Goal: Transaction & Acquisition: Register for event/course

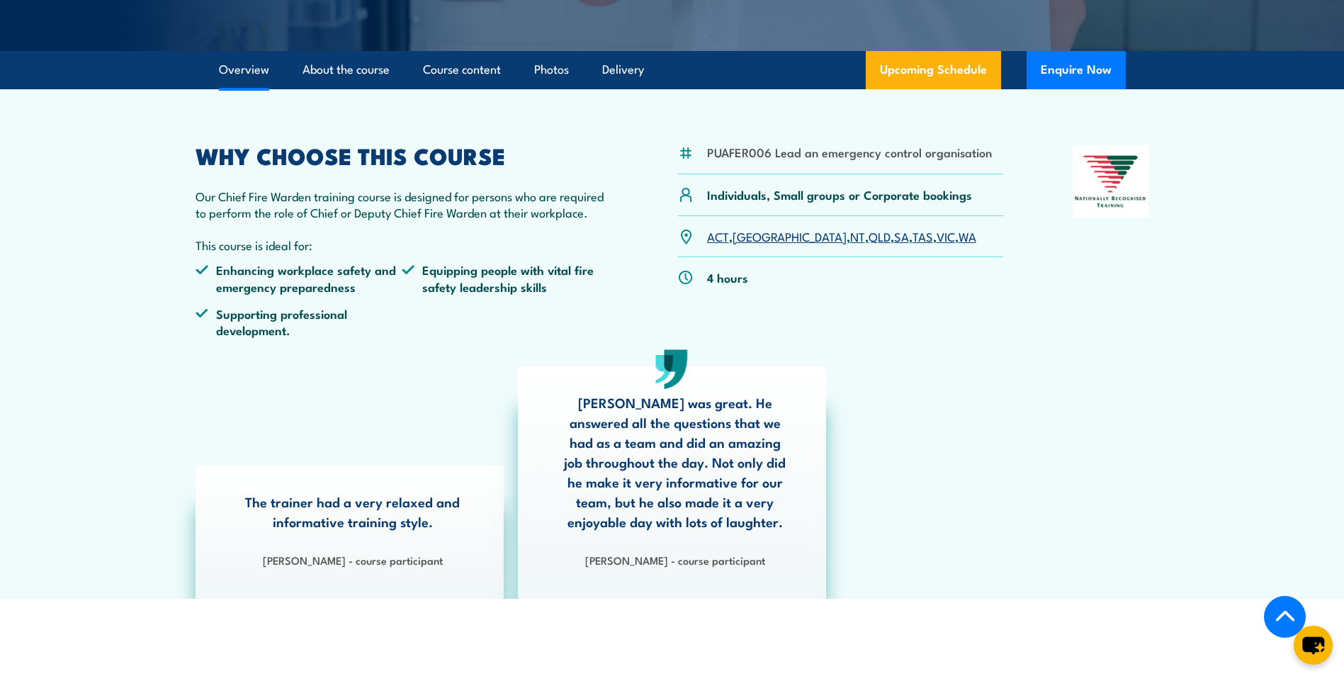
scroll to position [425, 0]
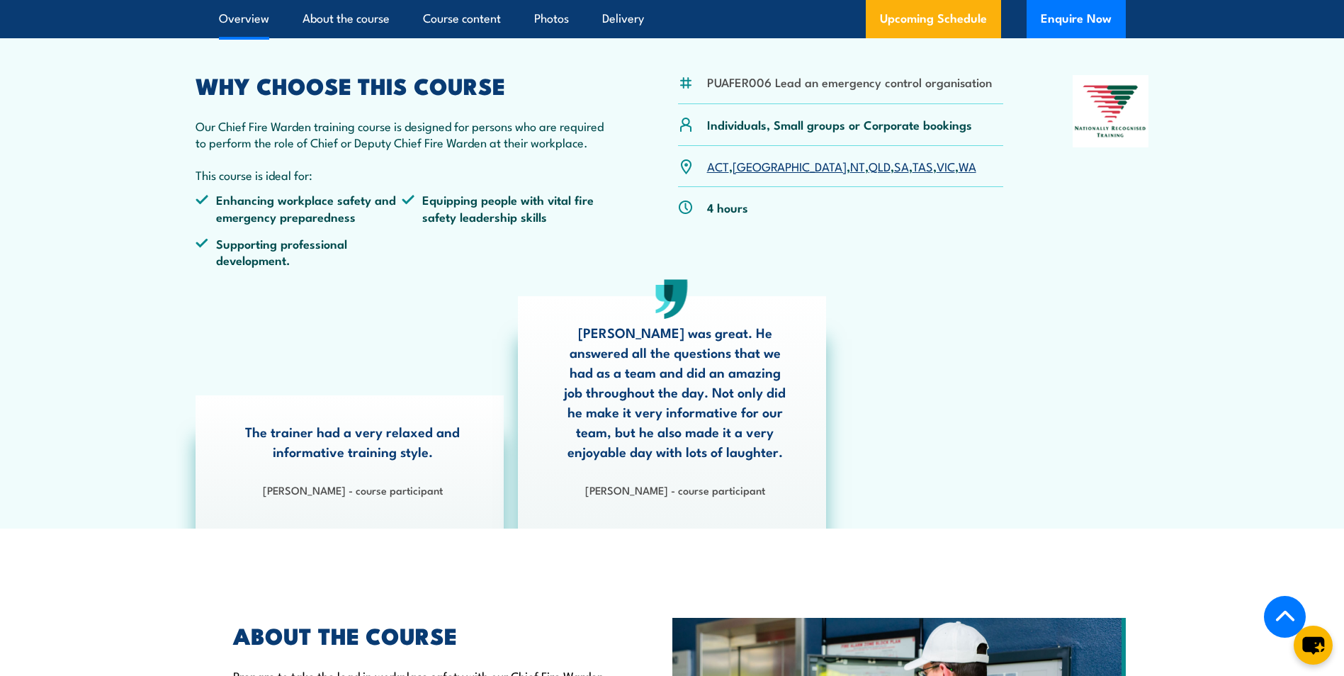
click at [894, 168] on link "SA" at bounding box center [901, 165] width 15 height 17
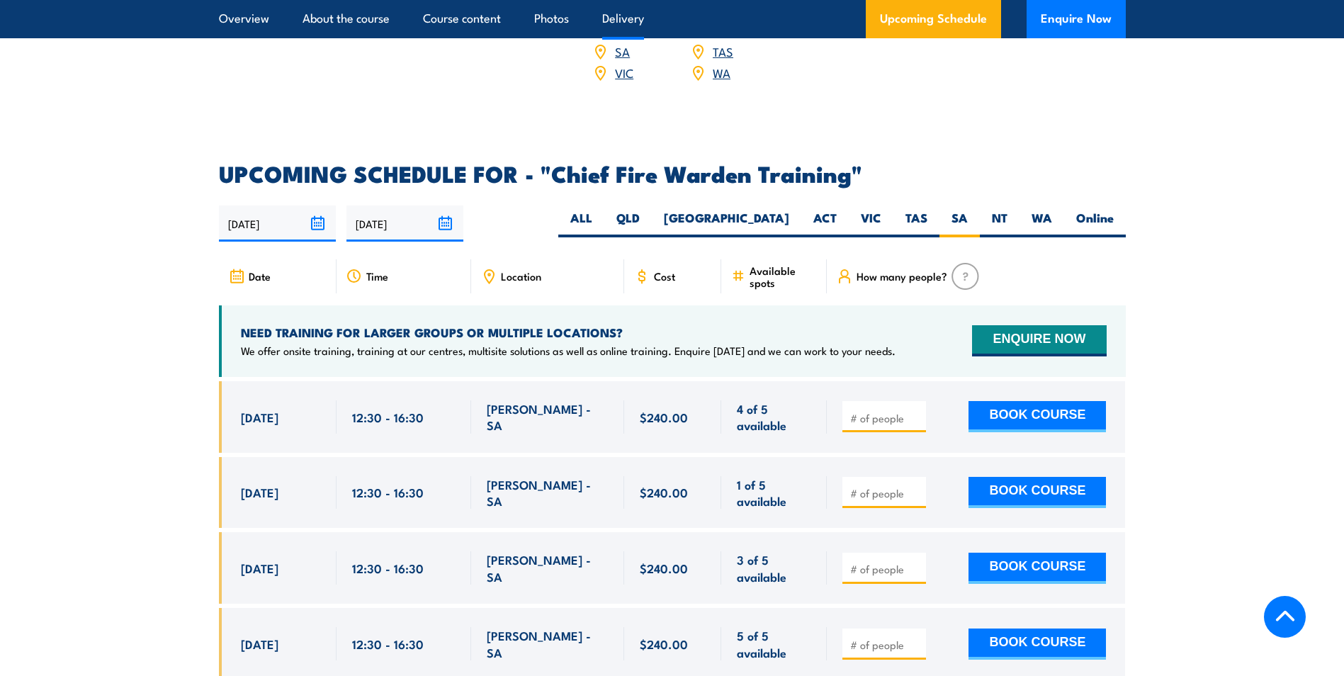
scroll to position [2527, 0]
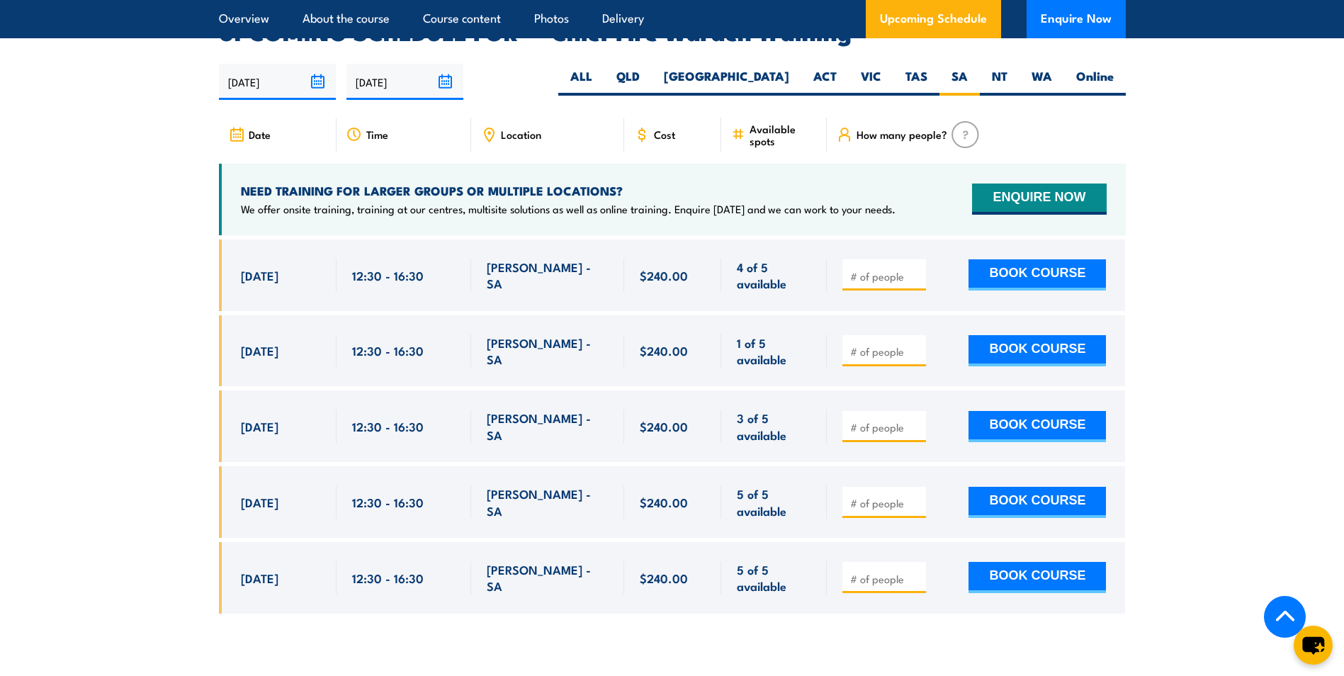
click at [883, 269] on input "number" at bounding box center [885, 276] width 71 height 14
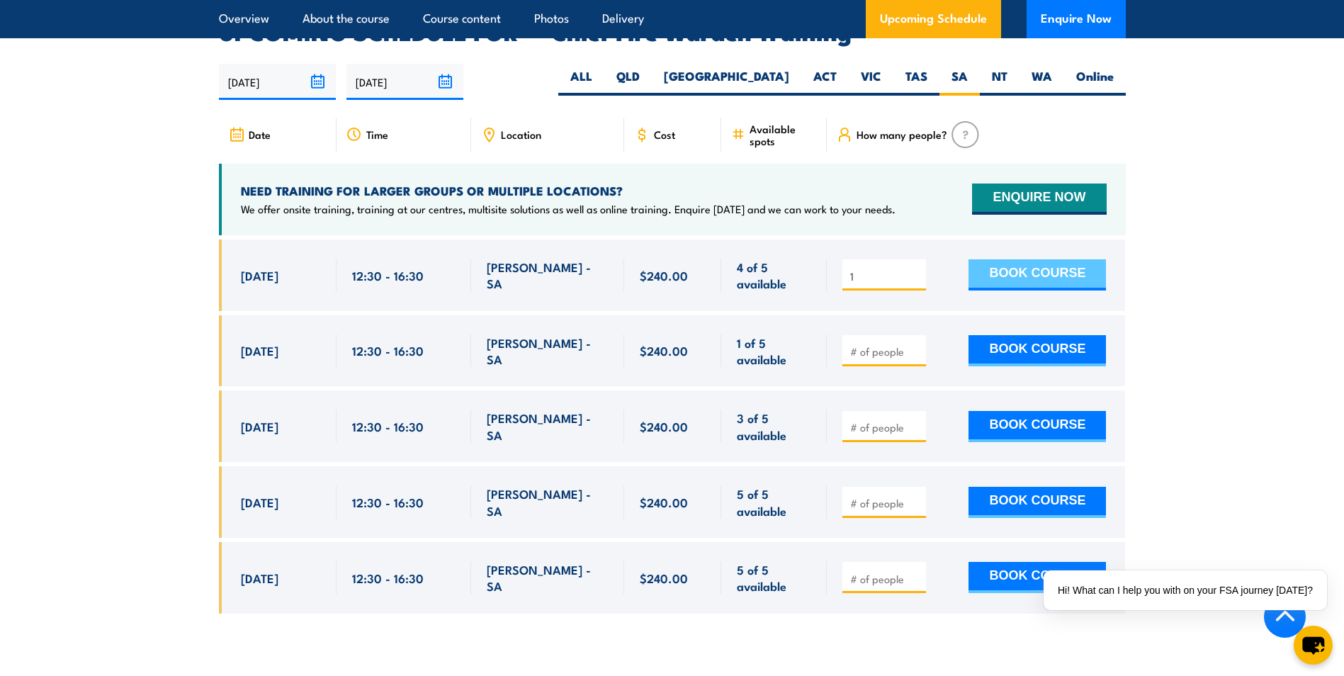
type input "1"
click at [1019, 259] on button "BOOK COURSE" at bounding box center [1036, 274] width 137 height 31
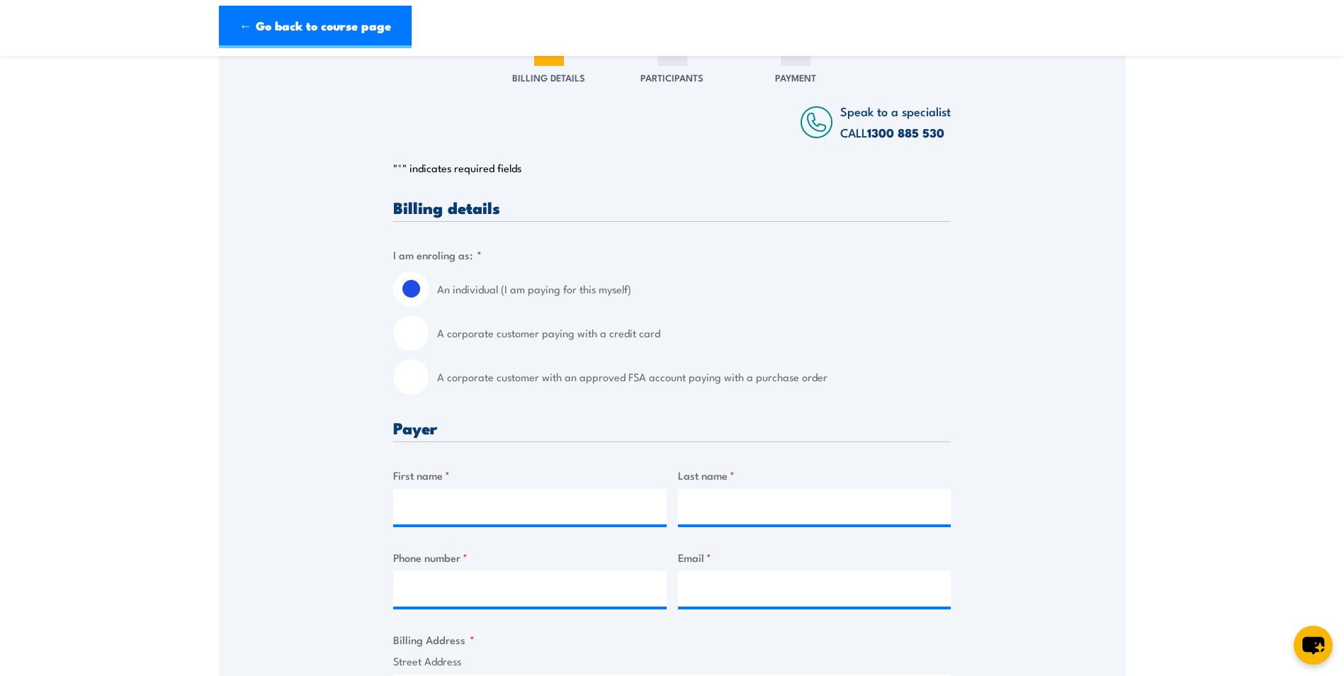
scroll to position [213, 0]
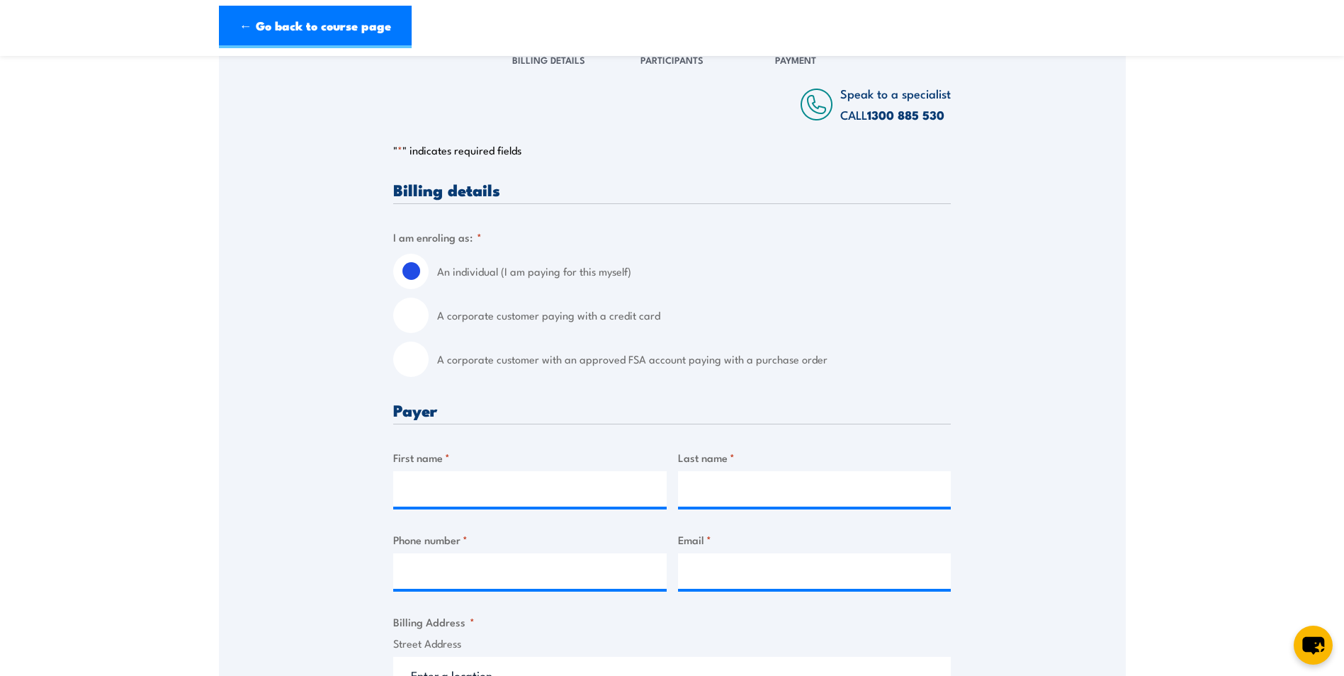
click at [411, 345] on input "A corporate customer with an approved FSA account paying with a purchase order" at bounding box center [410, 358] width 35 height 35
radio input "true"
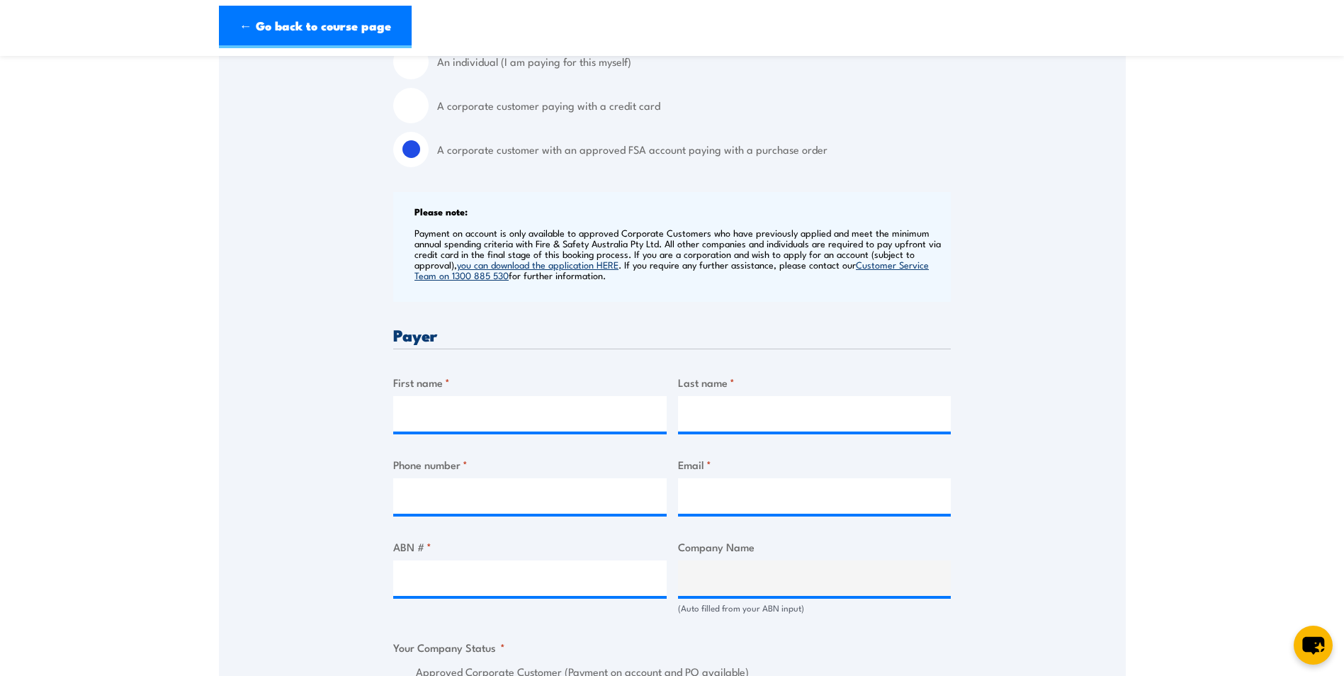
scroll to position [425, 0]
click at [471, 412] on input "First name *" at bounding box center [529, 410] width 273 height 35
type input "Ian"
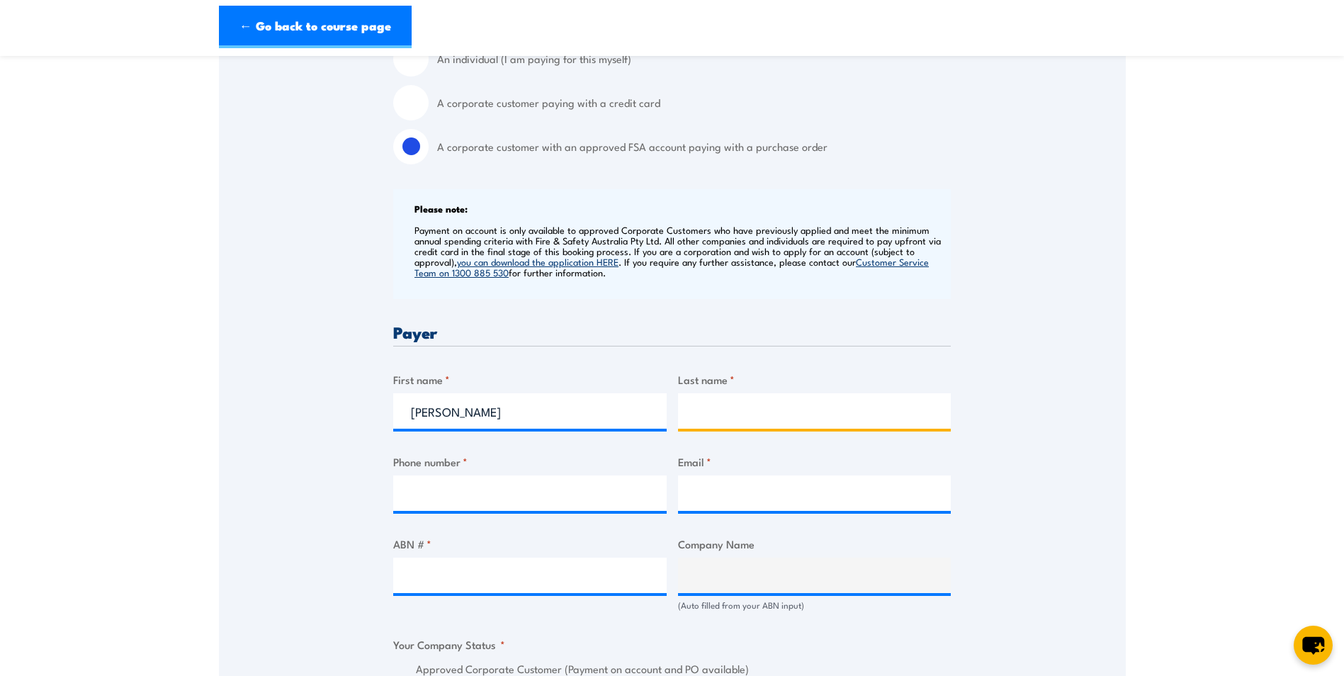
type input "Milne"
type input "0413214433"
type input "ian.milne@agilexbiolabs.com"
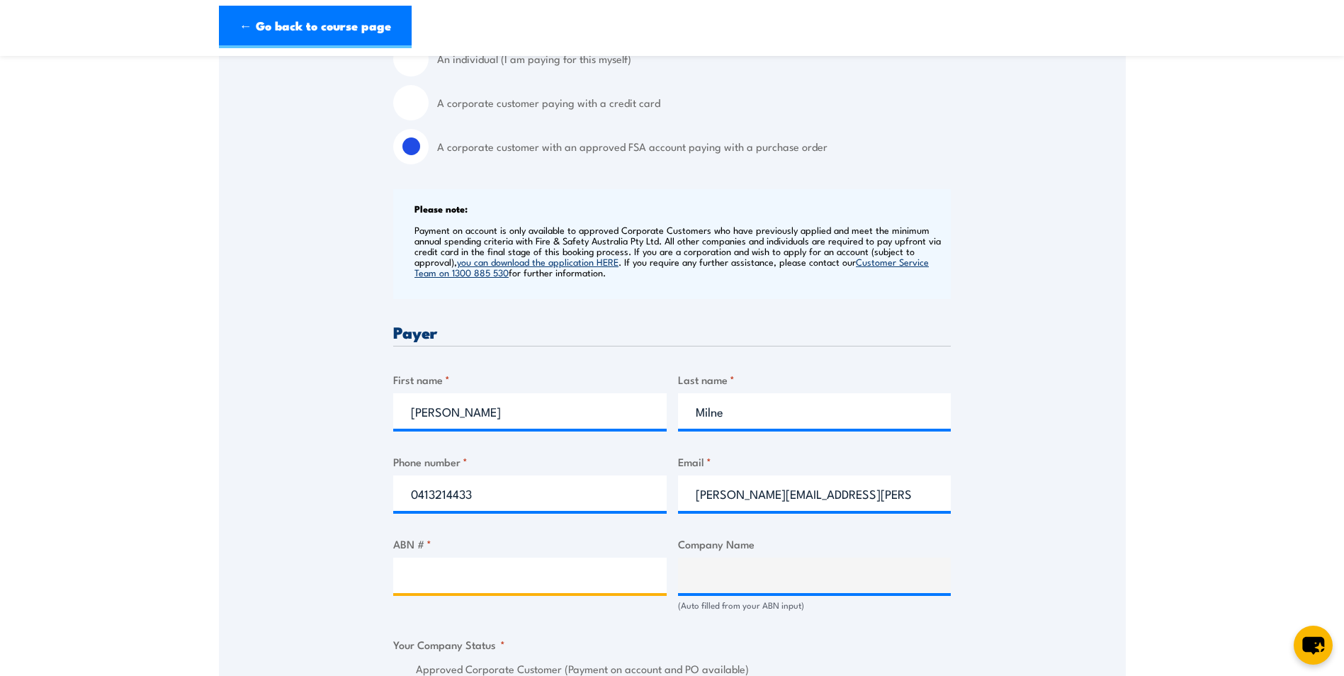
click at [483, 582] on input "ABN # *" at bounding box center [529, 575] width 273 height 35
click at [455, 567] on input "ABN # *" at bounding box center [529, 575] width 273 height 35
type input "41630526699"
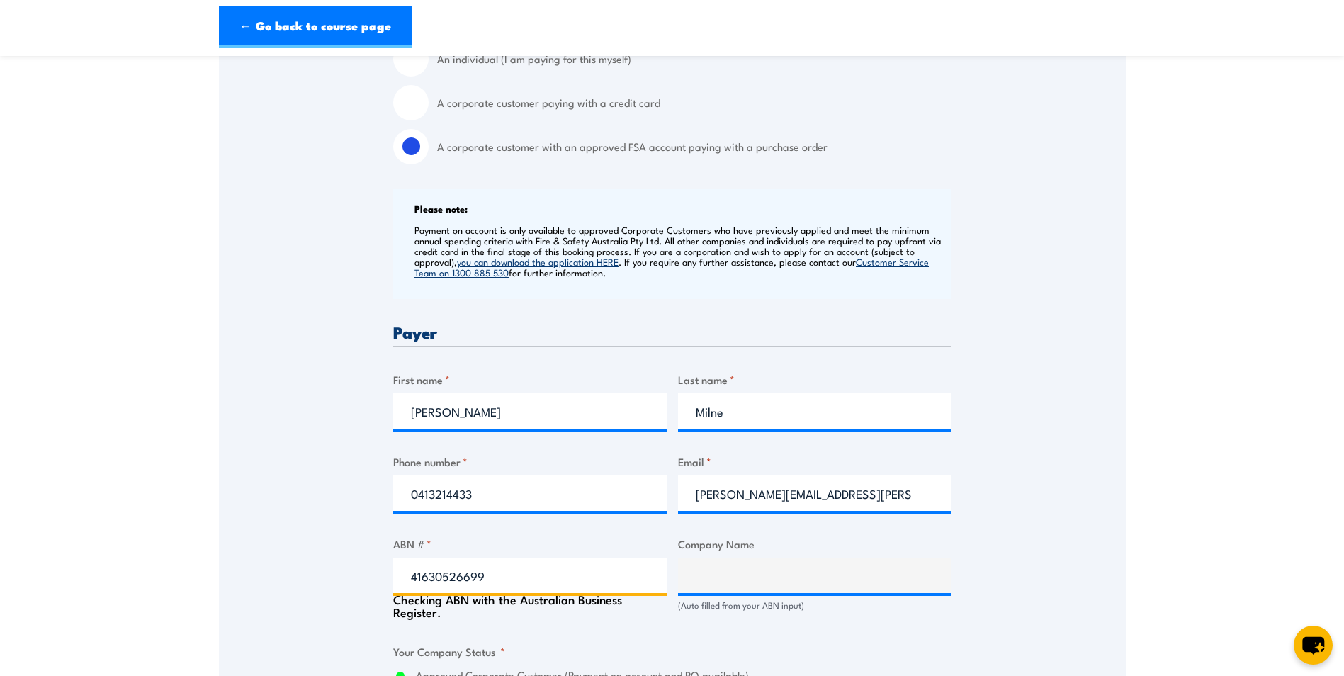
type input "AGILEX BIOLABS PTY LTD"
radio input "true"
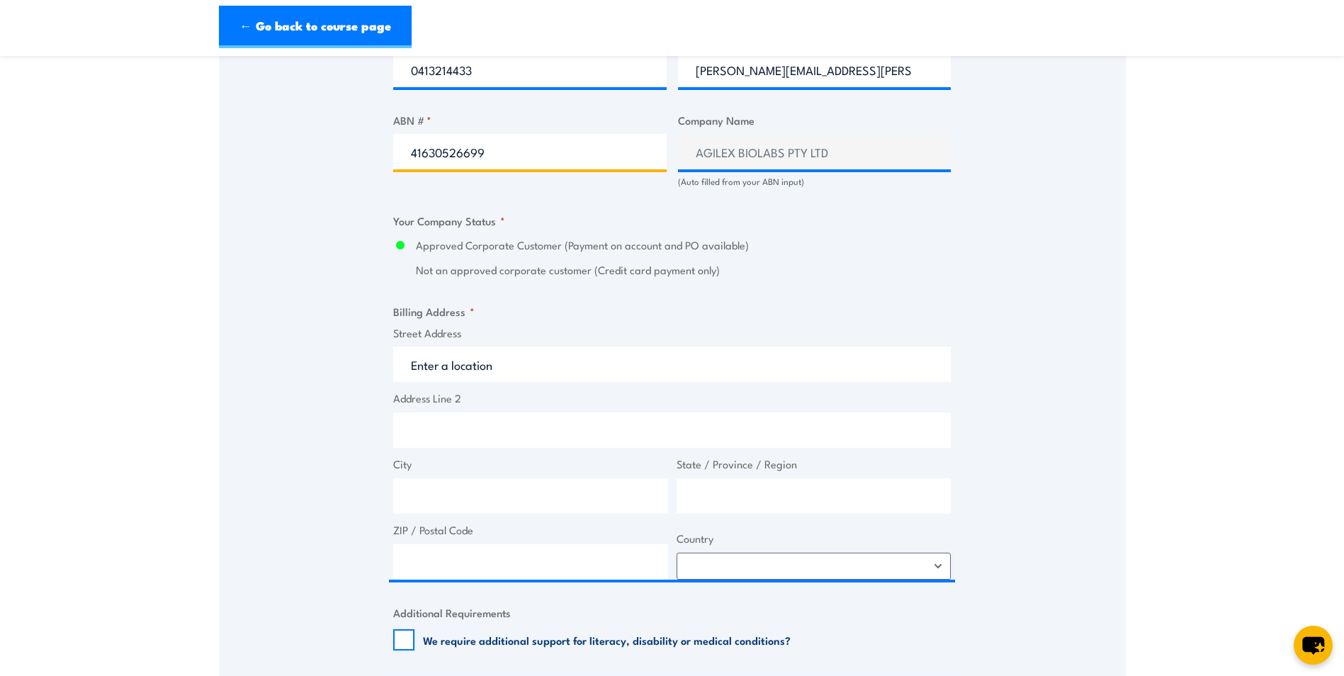
scroll to position [850, 0]
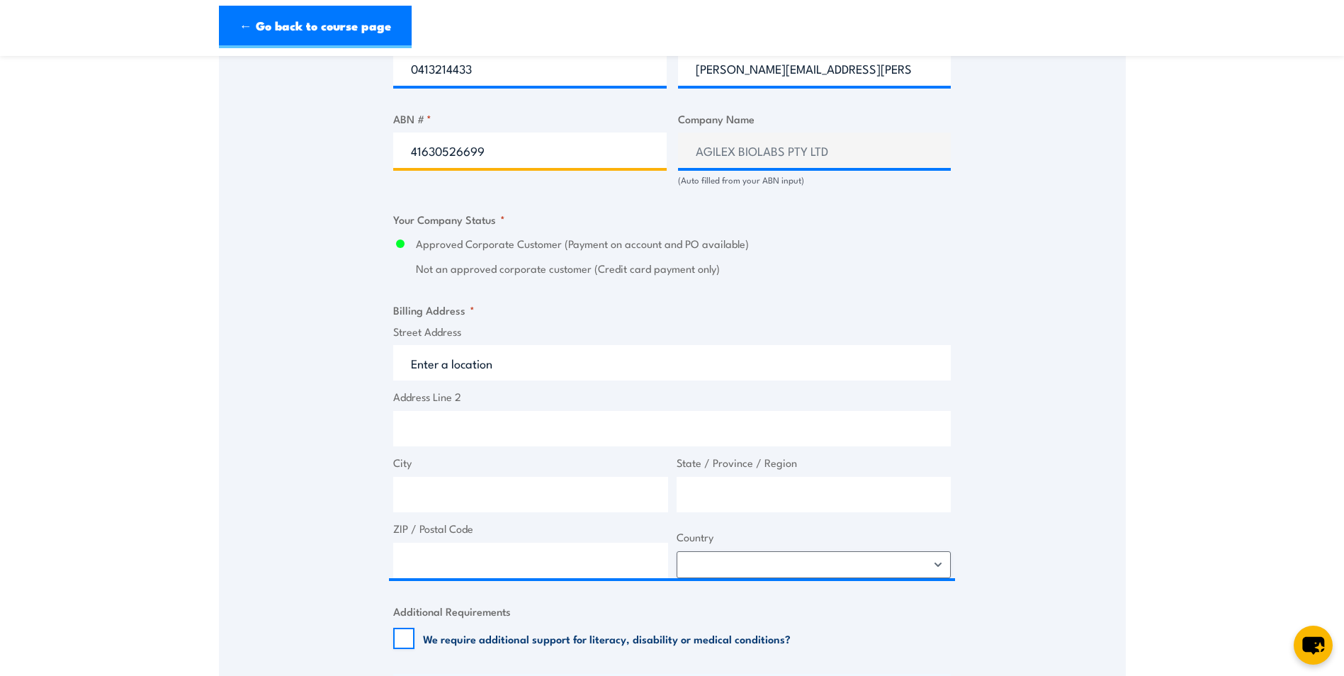
type input "41630526699"
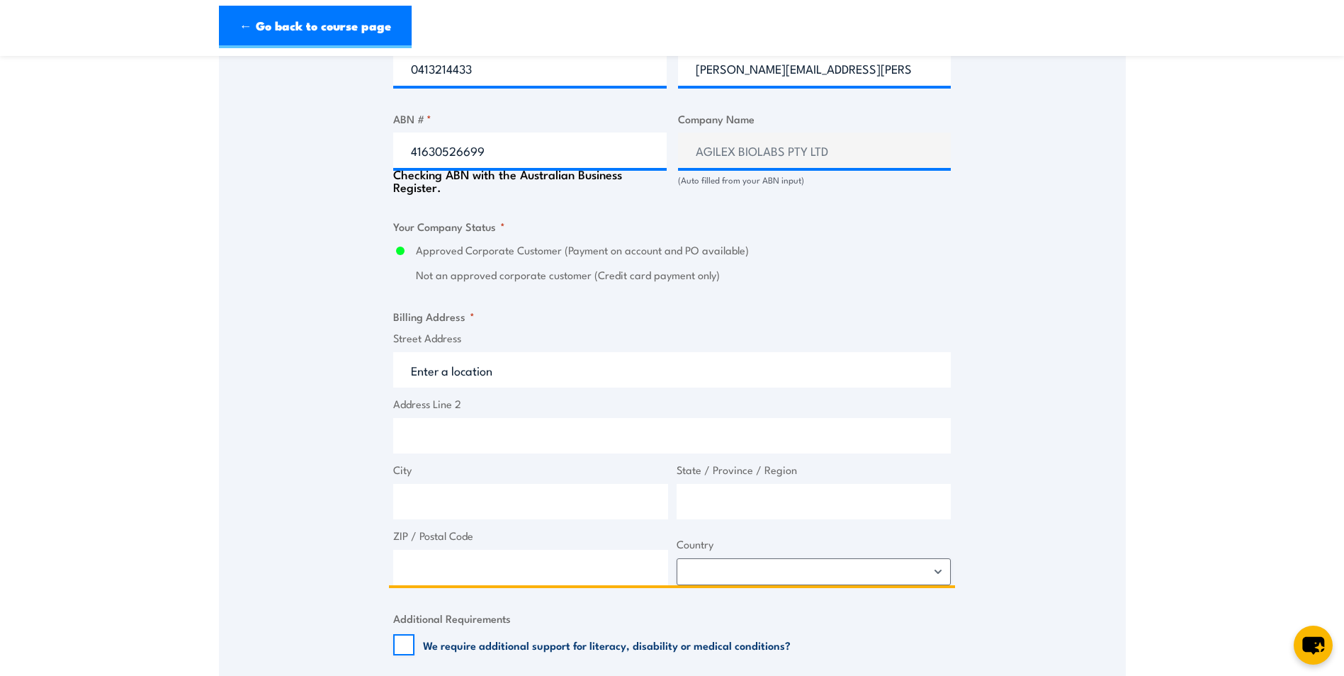
click at [510, 373] on input "Street Address" at bounding box center [672, 369] width 558 height 35
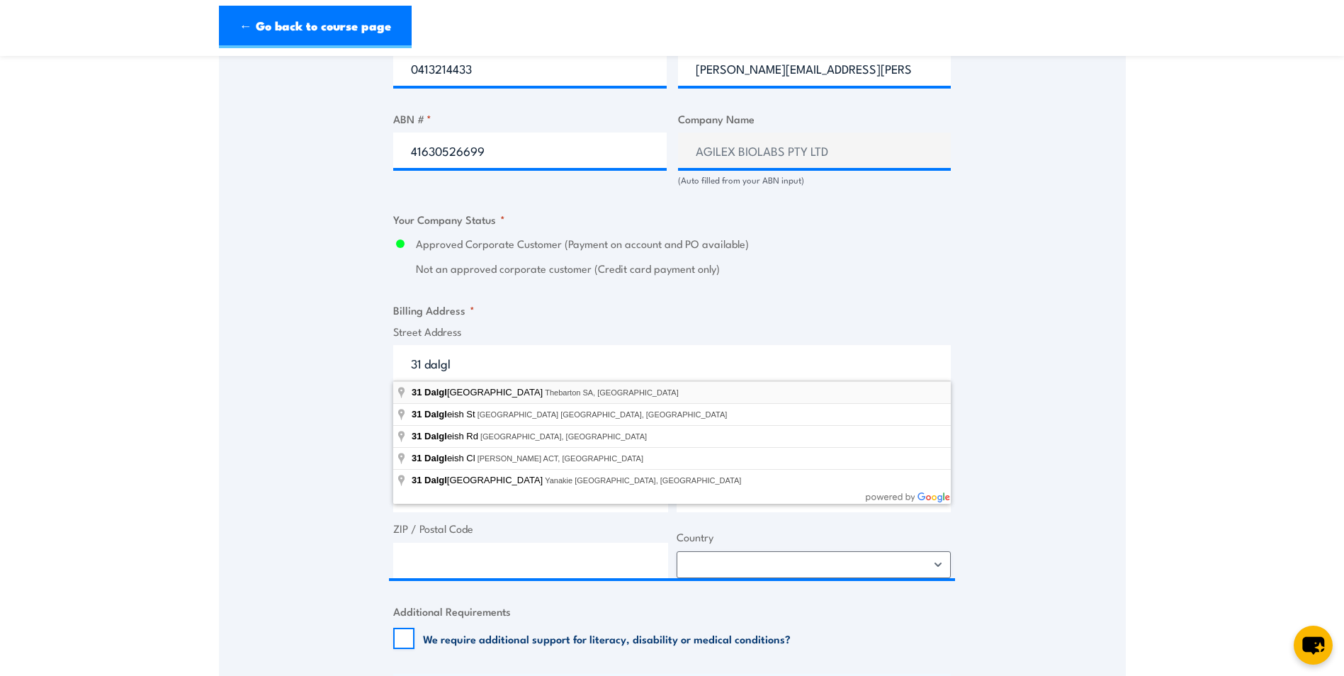
type input "31 Dalgleish Street, Thebarton SA, Australia"
type input "31 Dalgleish St"
type input "Thebarton"
type input "[GEOGRAPHIC_DATA]"
type input "5031"
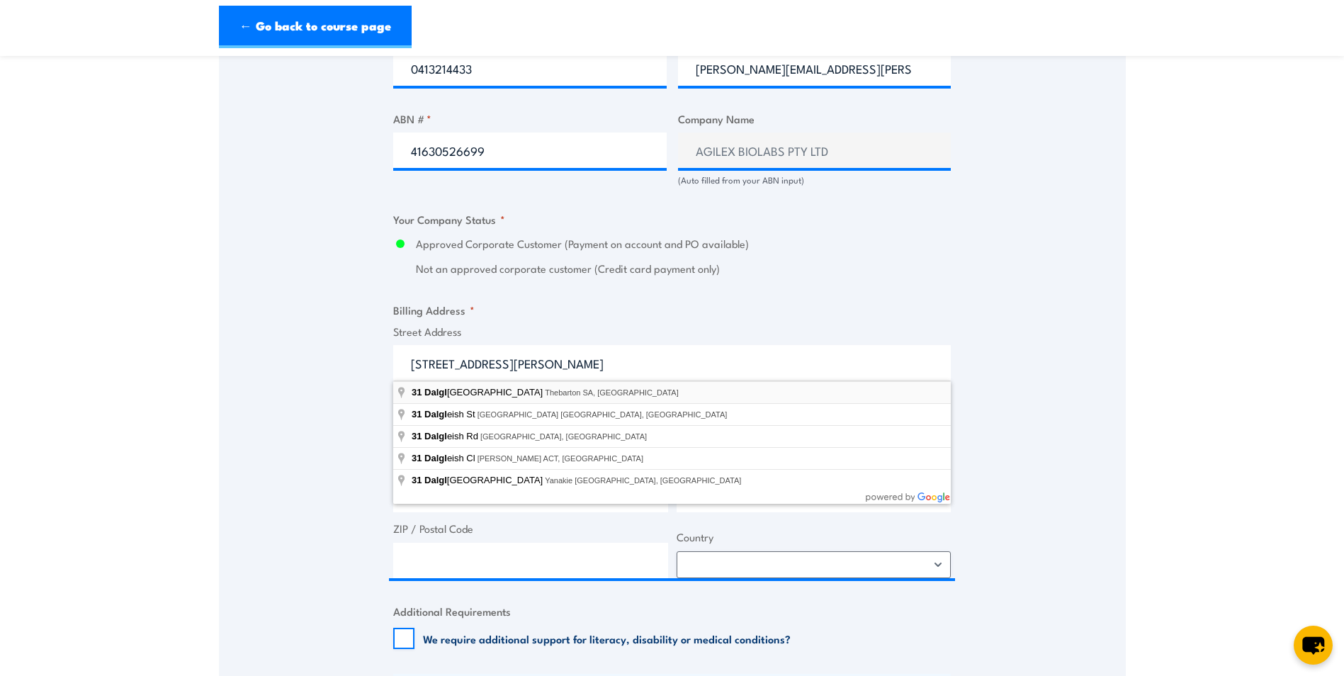
select select "Australia"
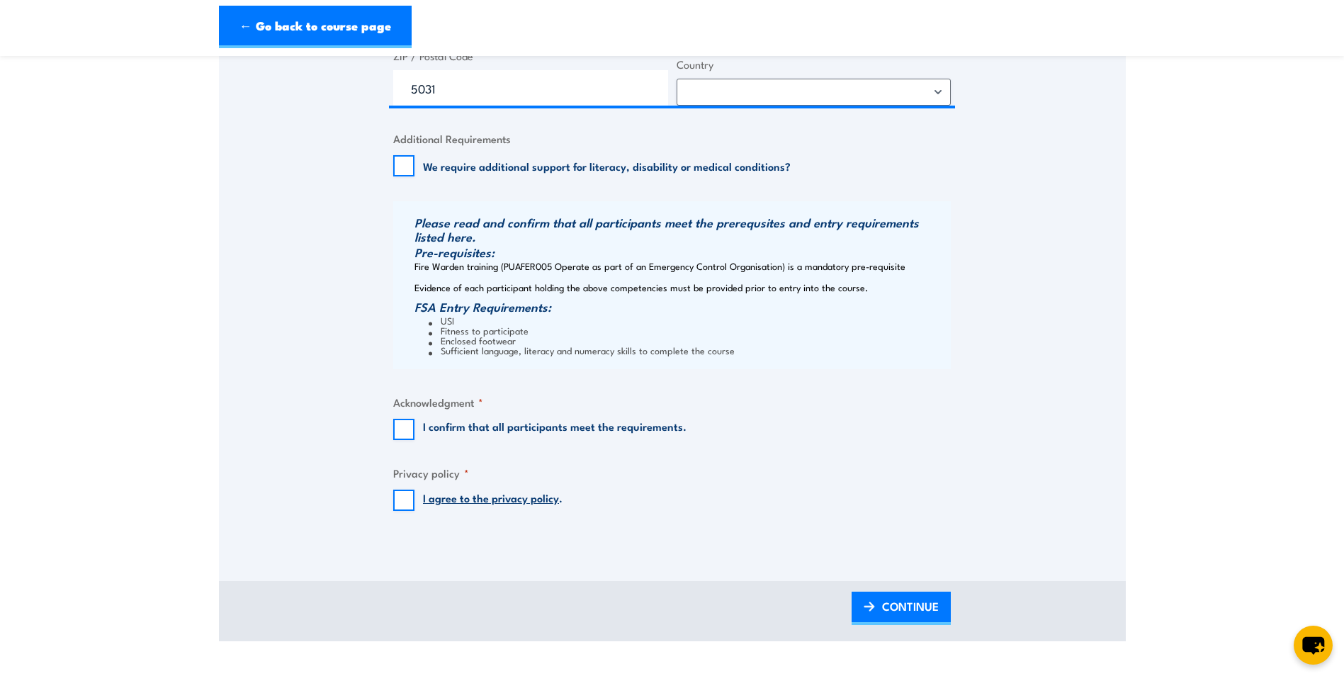
scroll to position [1346, 0]
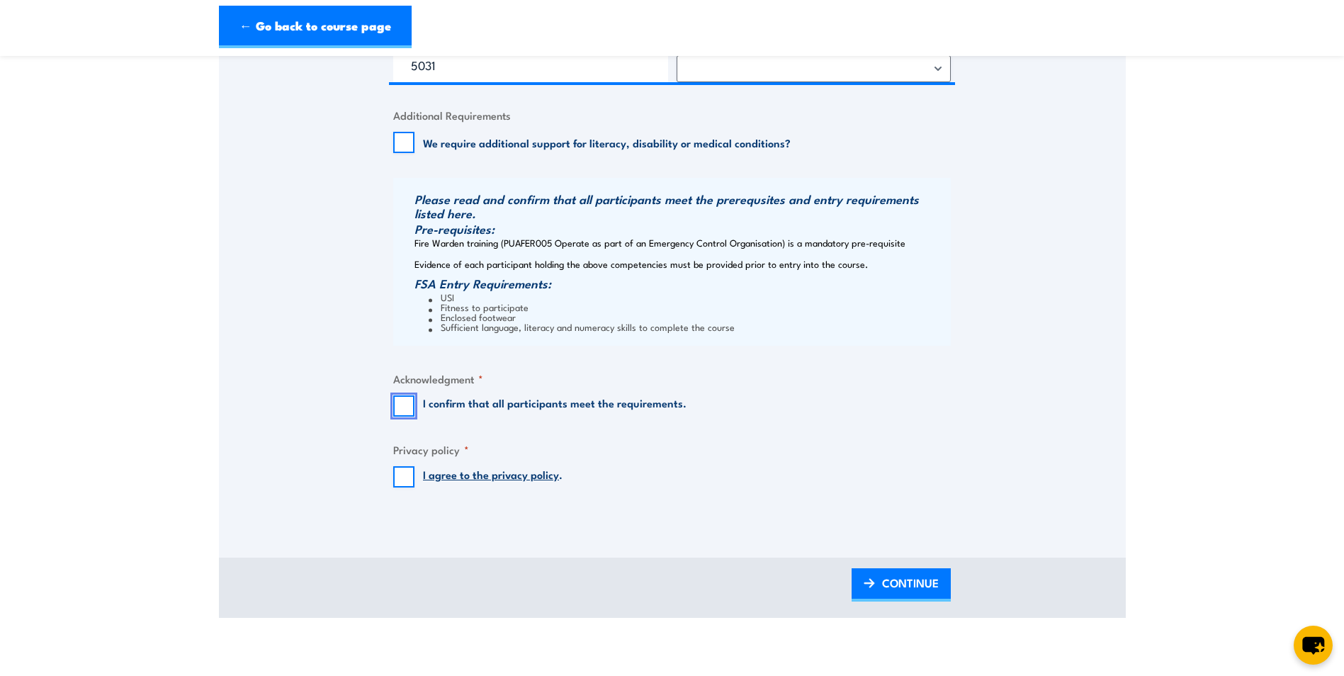
click at [400, 404] on input "I confirm that all participants meet the requirements." at bounding box center [403, 405] width 21 height 21
checkbox input "true"
click at [400, 473] on input "I agree to the privacy policy ." at bounding box center [403, 476] width 21 height 21
checkbox input "true"
click at [935, 577] on span "CONTINUE" at bounding box center [910, 583] width 57 height 38
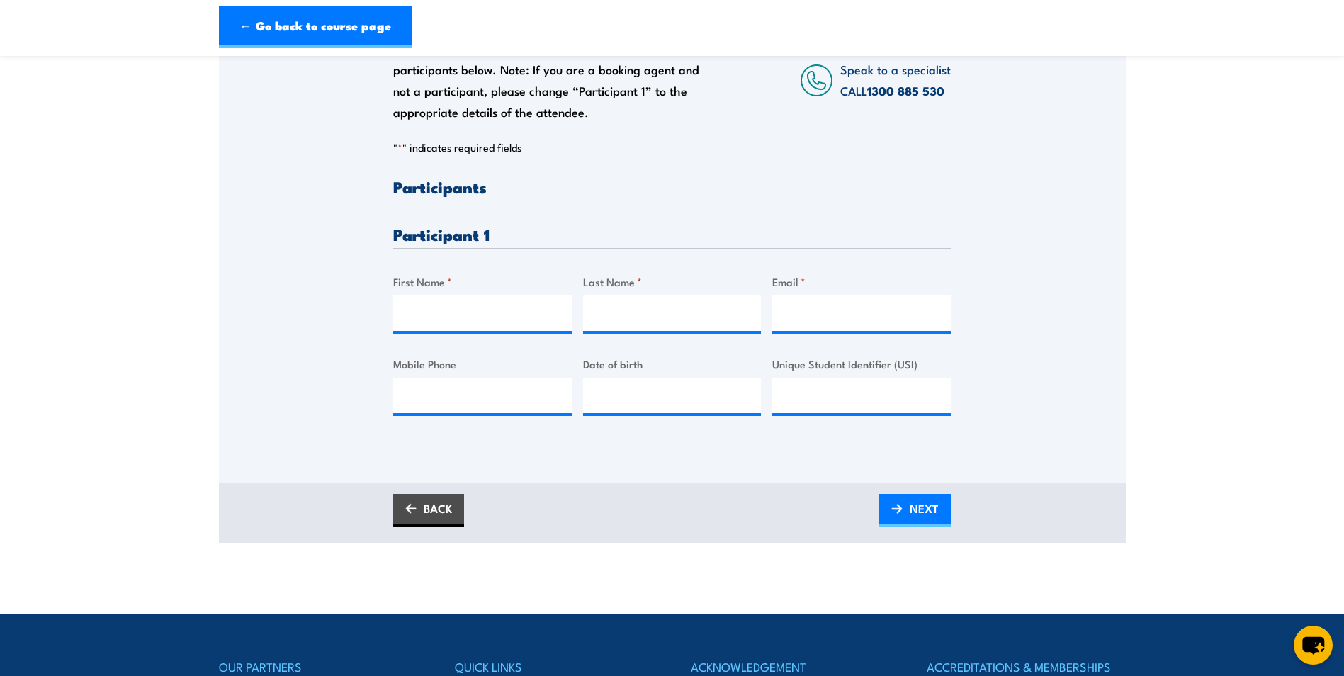
scroll to position [283, 0]
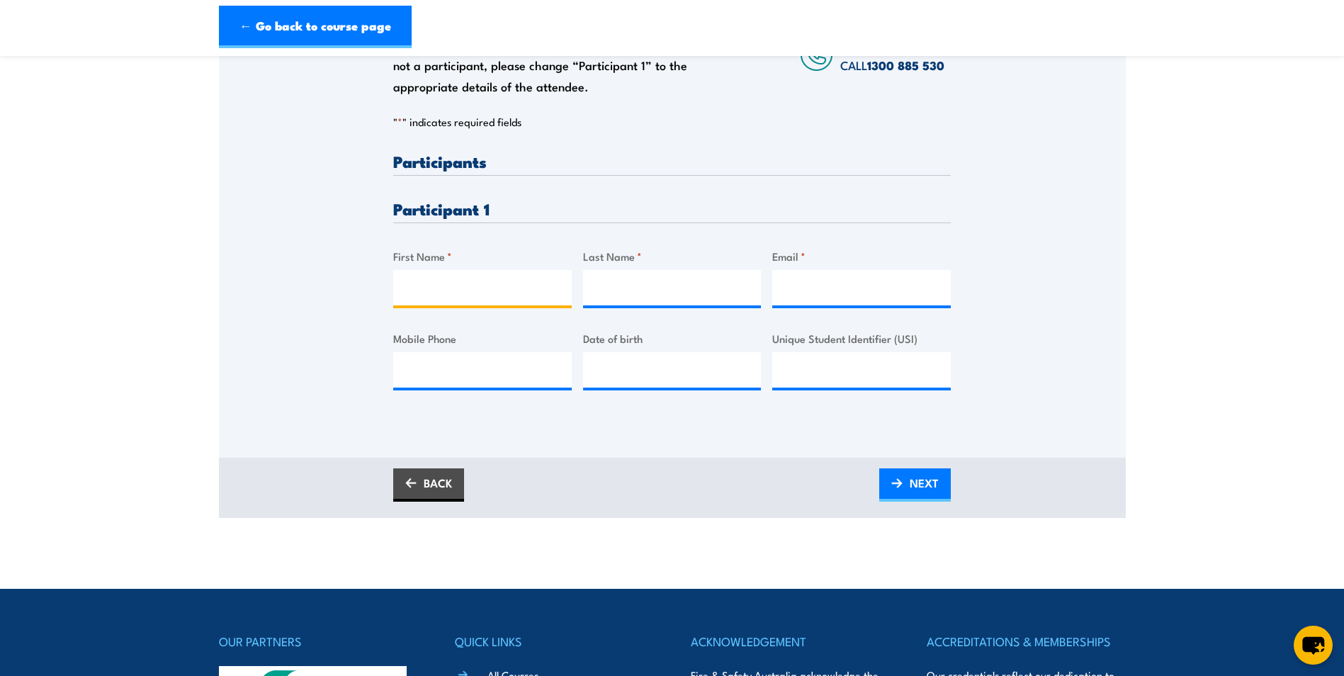
click at [499, 283] on input "First Name *" at bounding box center [482, 287] width 179 height 35
type input "Francisco"
type input "Espejel"
type input "francisco.espejel@agilexbiolabs.com"
click at [918, 483] on span "NEXT" at bounding box center [924, 483] width 29 height 38
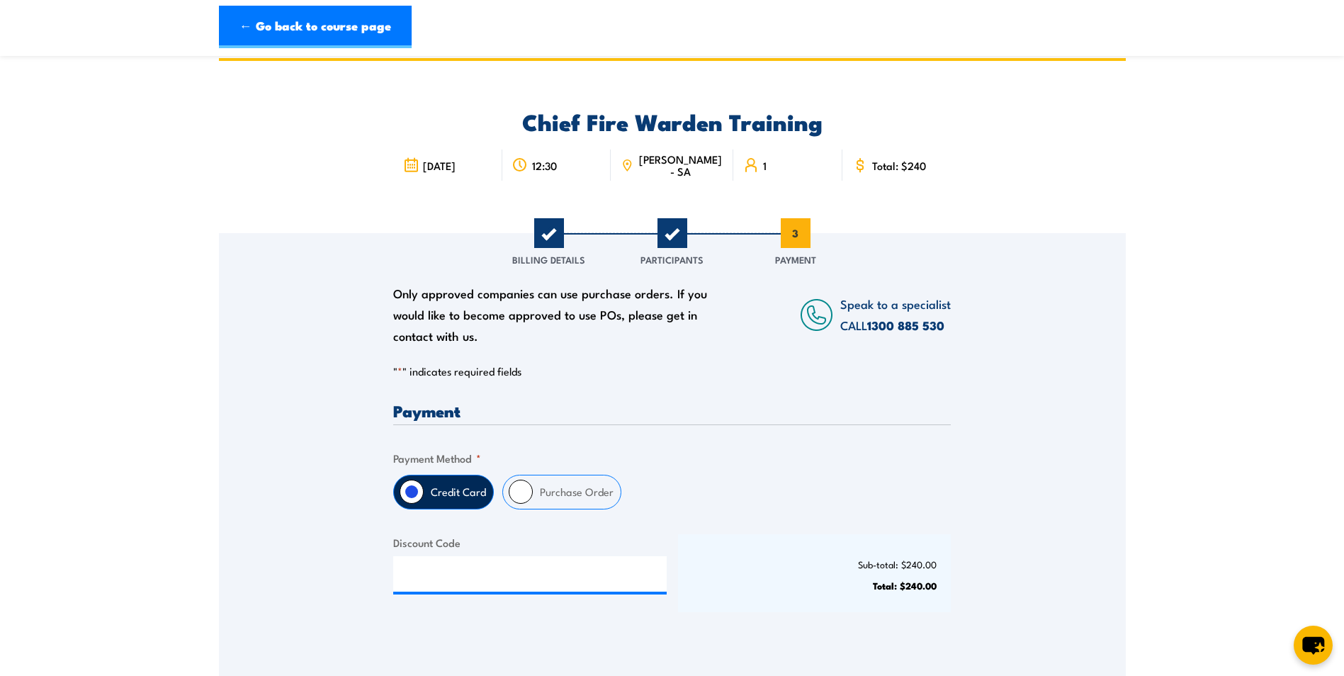
scroll to position [0, 0]
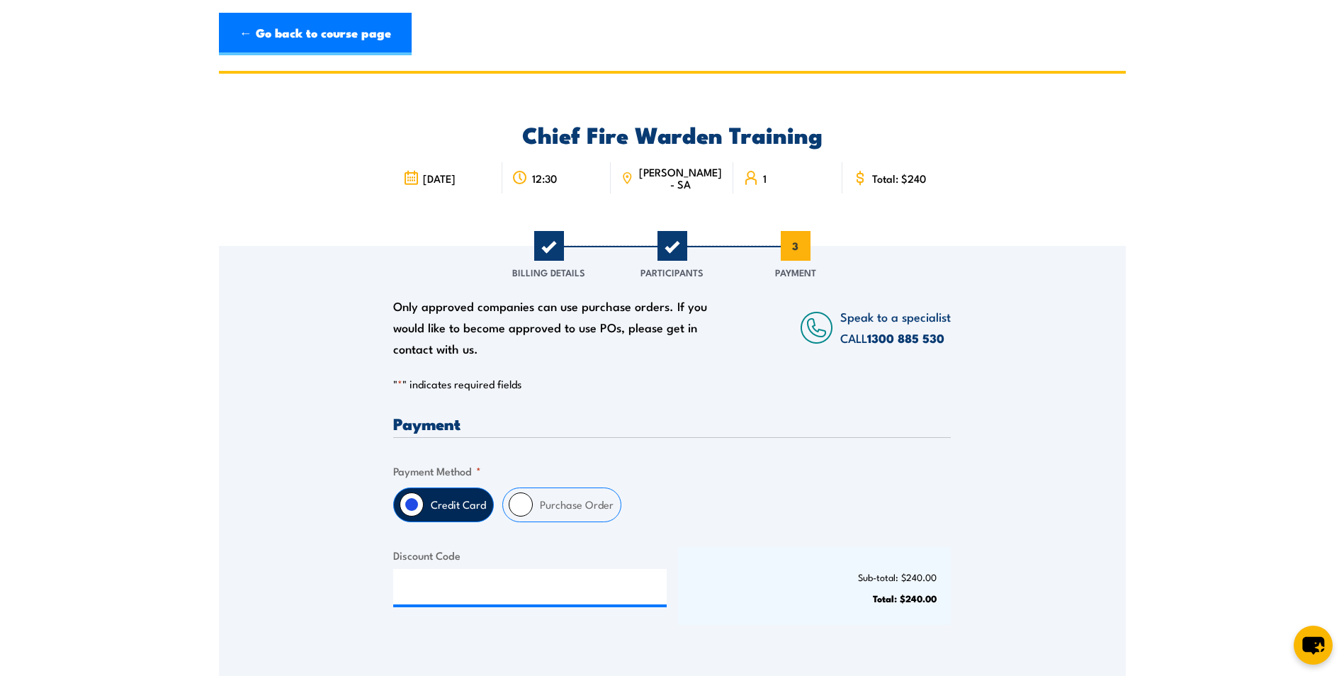
click at [550, 504] on label "Purchase Order" at bounding box center [577, 504] width 88 height 33
click at [533, 504] on input "Purchase Order" at bounding box center [521, 504] width 24 height 24
radio input "true"
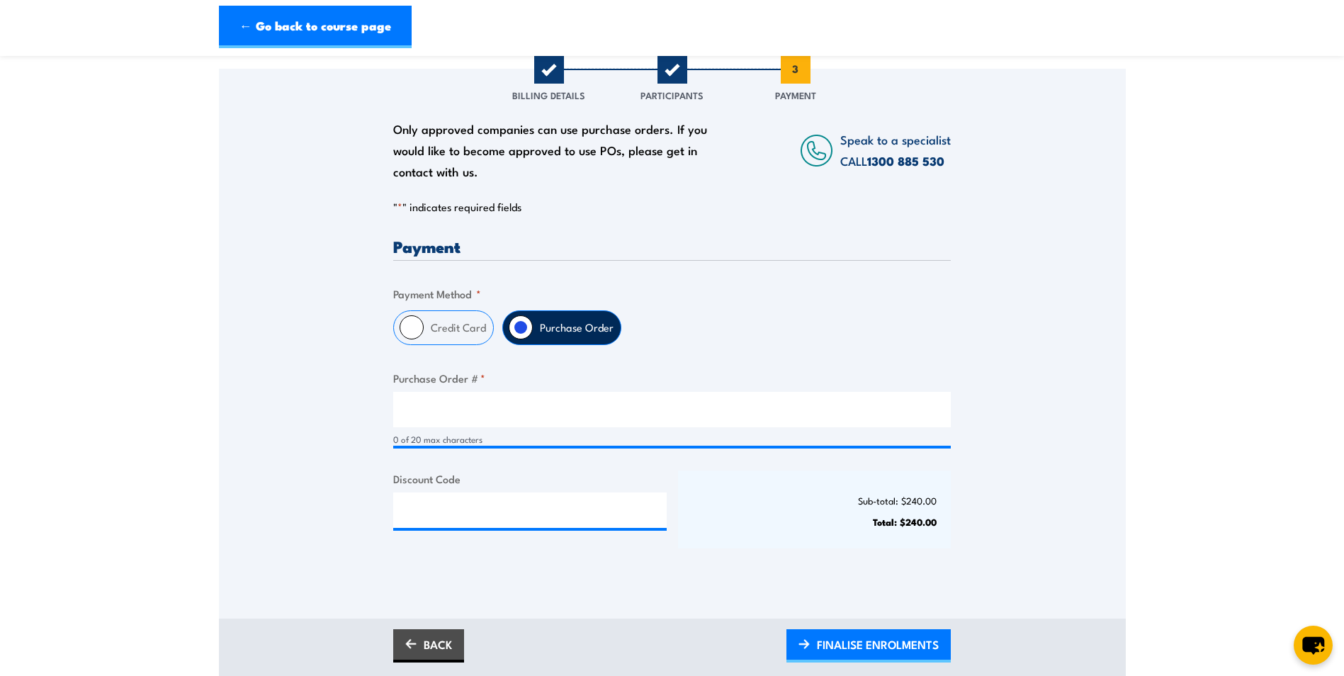
scroll to position [213, 0]
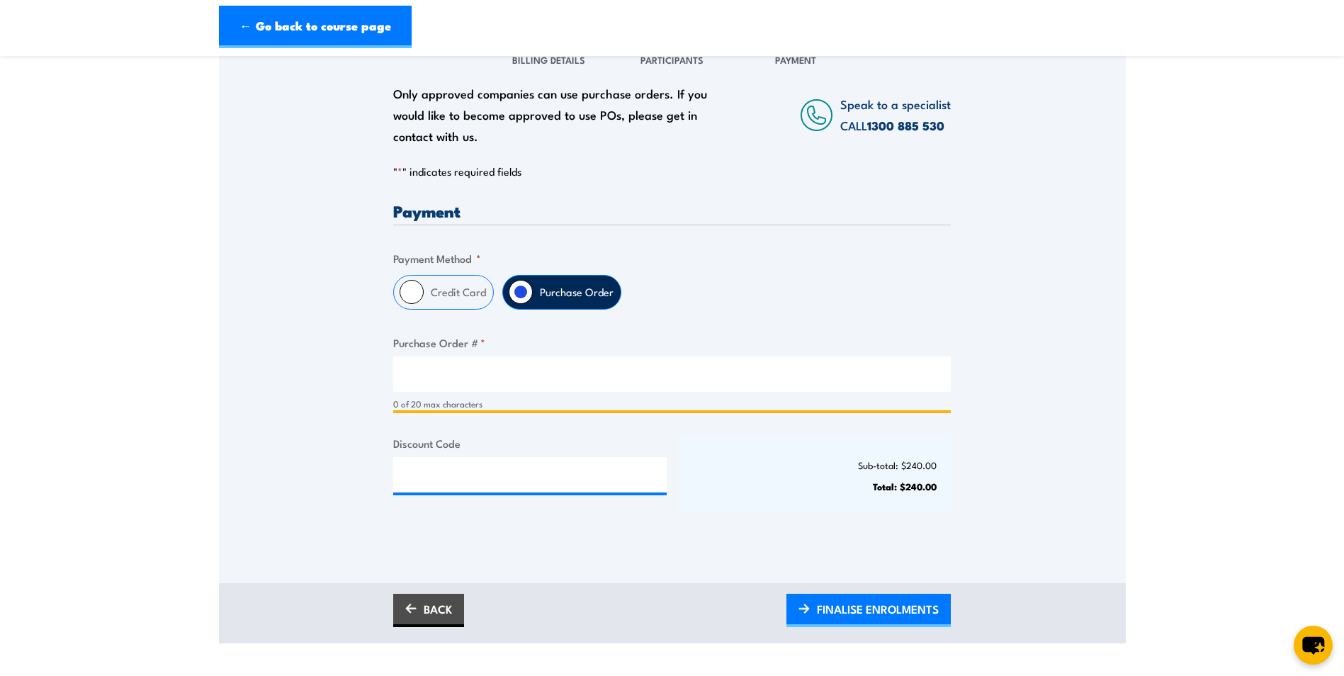
click at [519, 371] on input "Purchase Order # *" at bounding box center [672, 373] width 558 height 35
paste input "PO-17147"
type input "PO-17147"
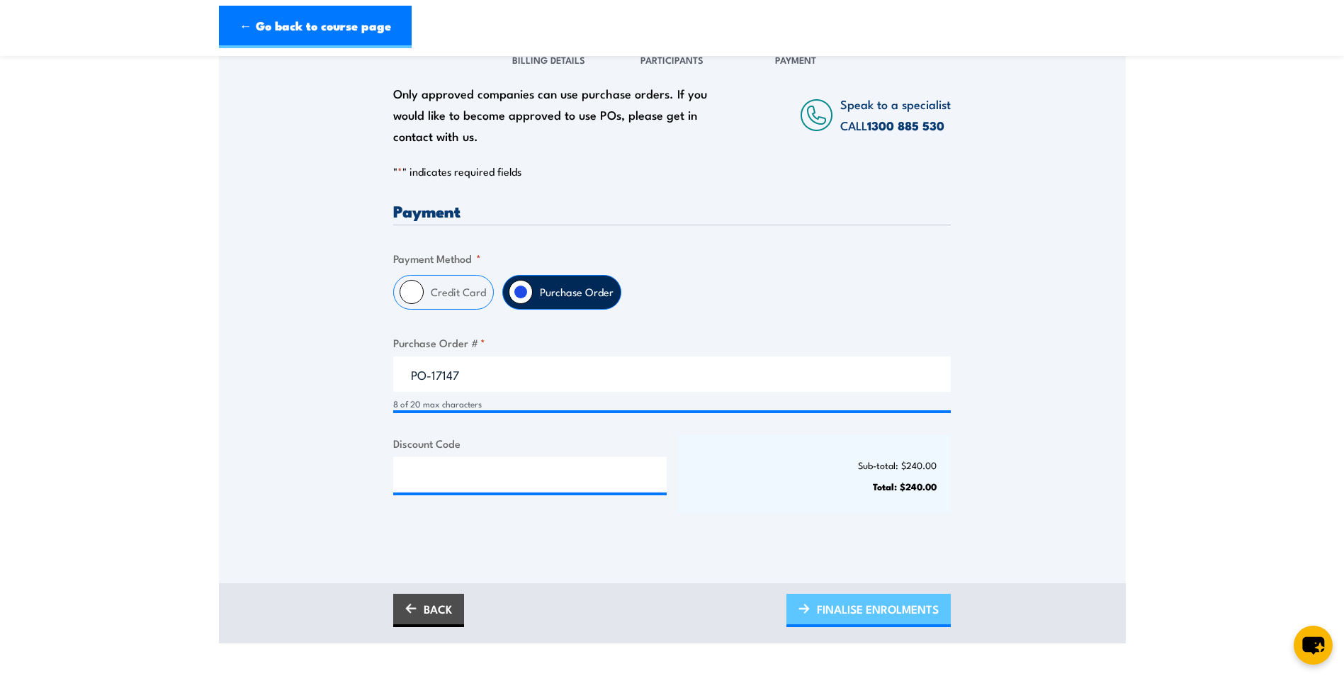
click at [819, 609] on span "FINALISE ENROLMENTS" at bounding box center [878, 609] width 122 height 38
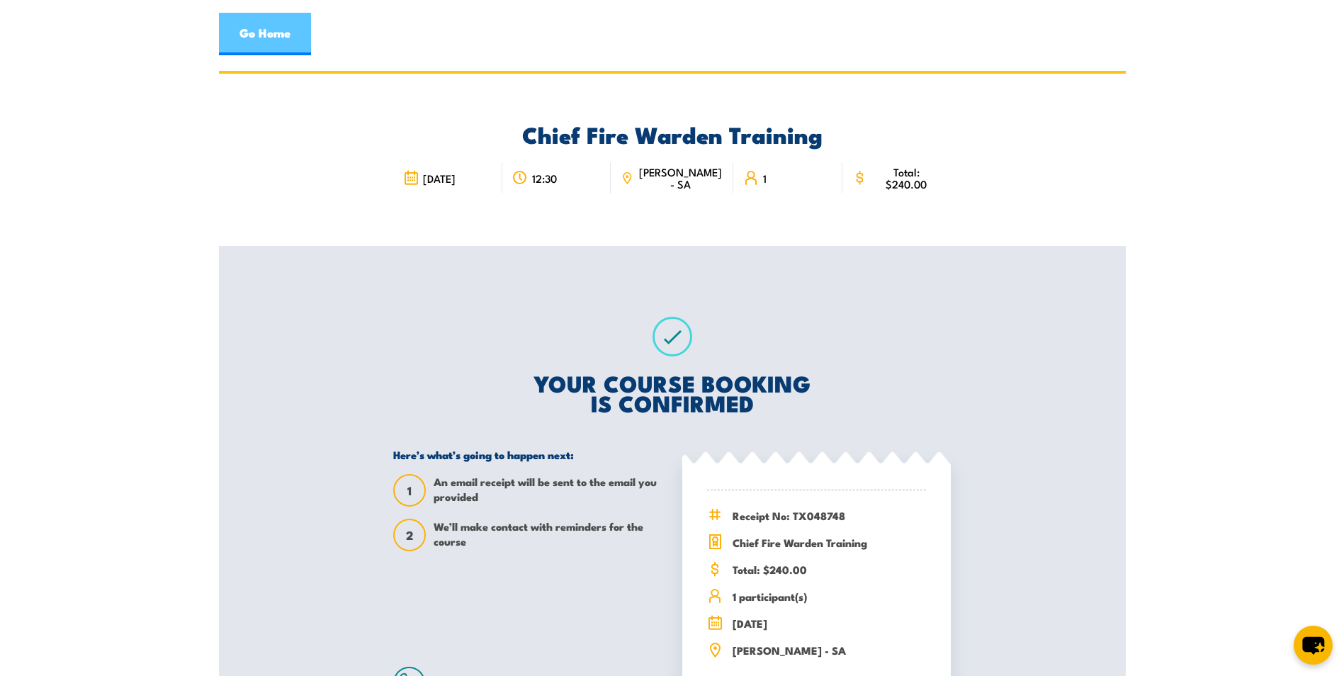
click at [278, 39] on link "Go Home" at bounding box center [265, 34] width 92 height 43
